Goal: Task Accomplishment & Management: Use online tool/utility

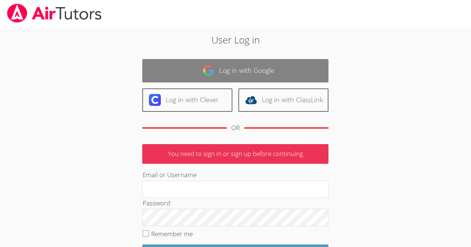
click at [203, 67] on img at bounding box center [208, 71] width 12 height 12
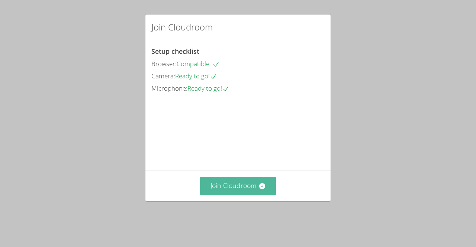
click at [252, 195] on button "Join Cloudroom" at bounding box center [238, 186] width 76 height 18
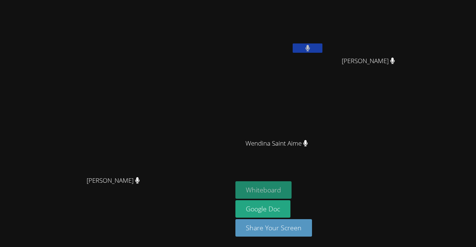
click at [292, 190] on button "Whiteboard" at bounding box center [263, 190] width 56 height 17
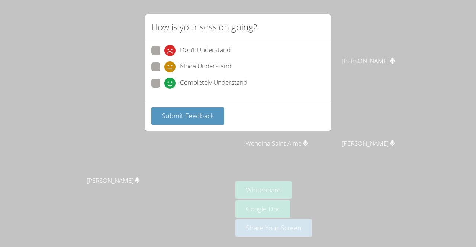
click at [222, 82] on span "Completely Understand" at bounding box center [213, 83] width 67 height 11
click at [171, 82] on input "Completely Understand" at bounding box center [167, 82] width 6 height 6
radio input "true"
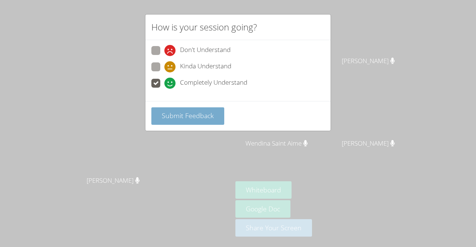
click at [198, 113] on span "Submit Feedback" at bounding box center [188, 115] width 52 height 9
